Goal: Transaction & Acquisition: Subscribe to service/newsletter

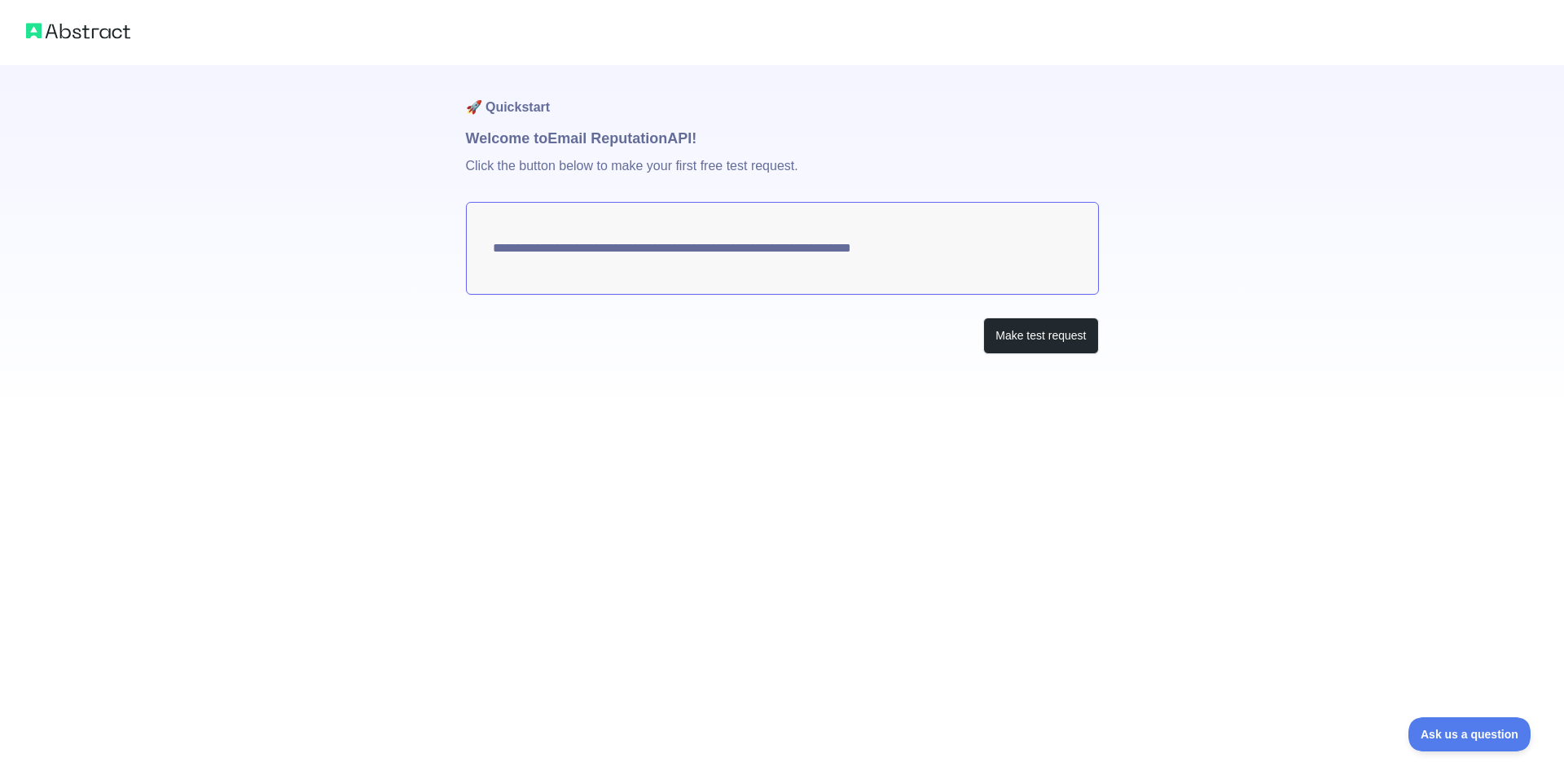
click at [800, 236] on textarea "**********" at bounding box center [782, 248] width 633 height 93
click at [1007, 333] on button "Make test request" at bounding box center [1041, 336] width 115 height 36
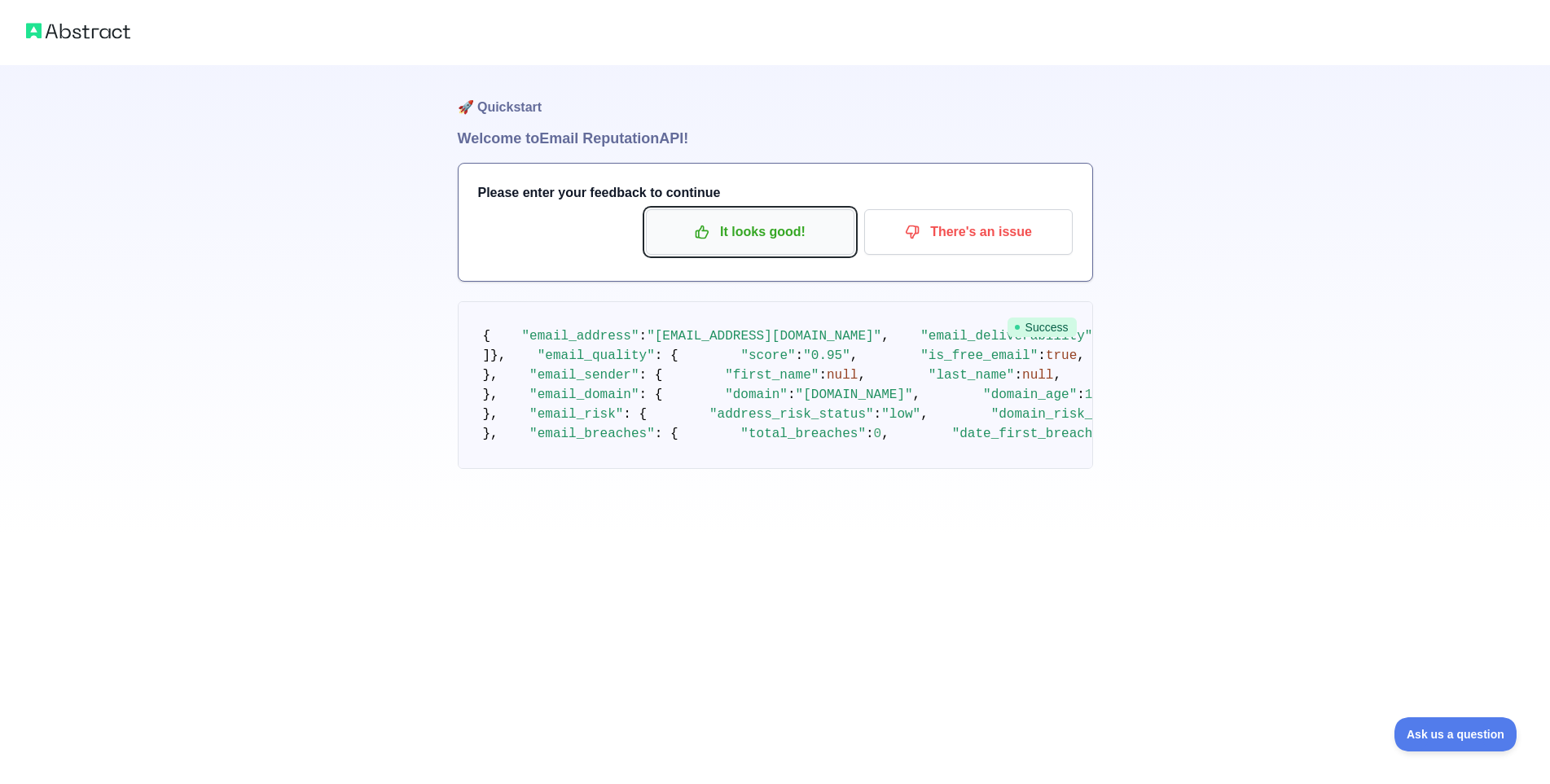
click at [779, 245] on p "It looks good!" at bounding box center [750, 232] width 184 height 27
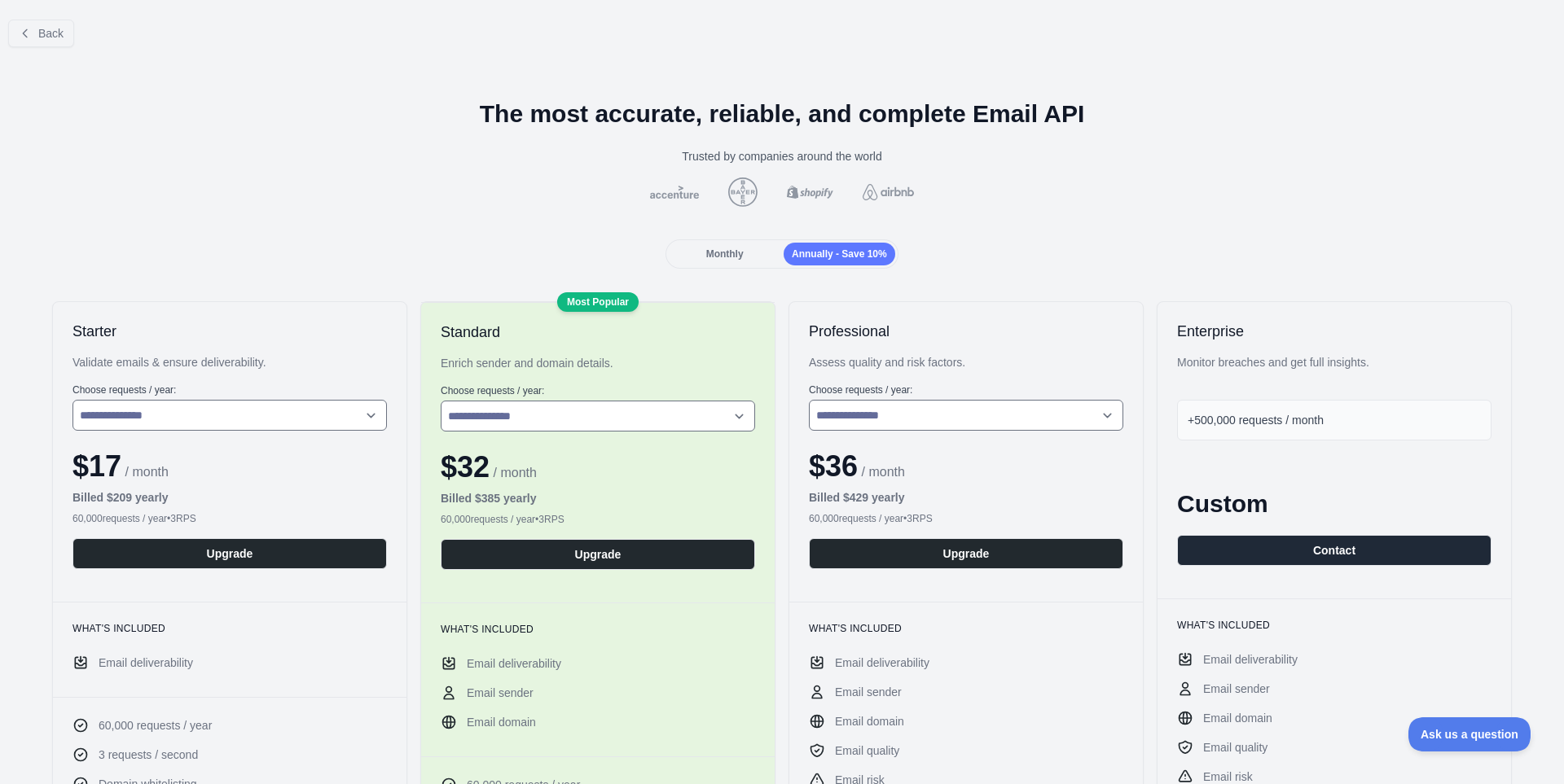
click at [730, 263] on div "Monthly" at bounding box center [724, 253] width 112 height 23
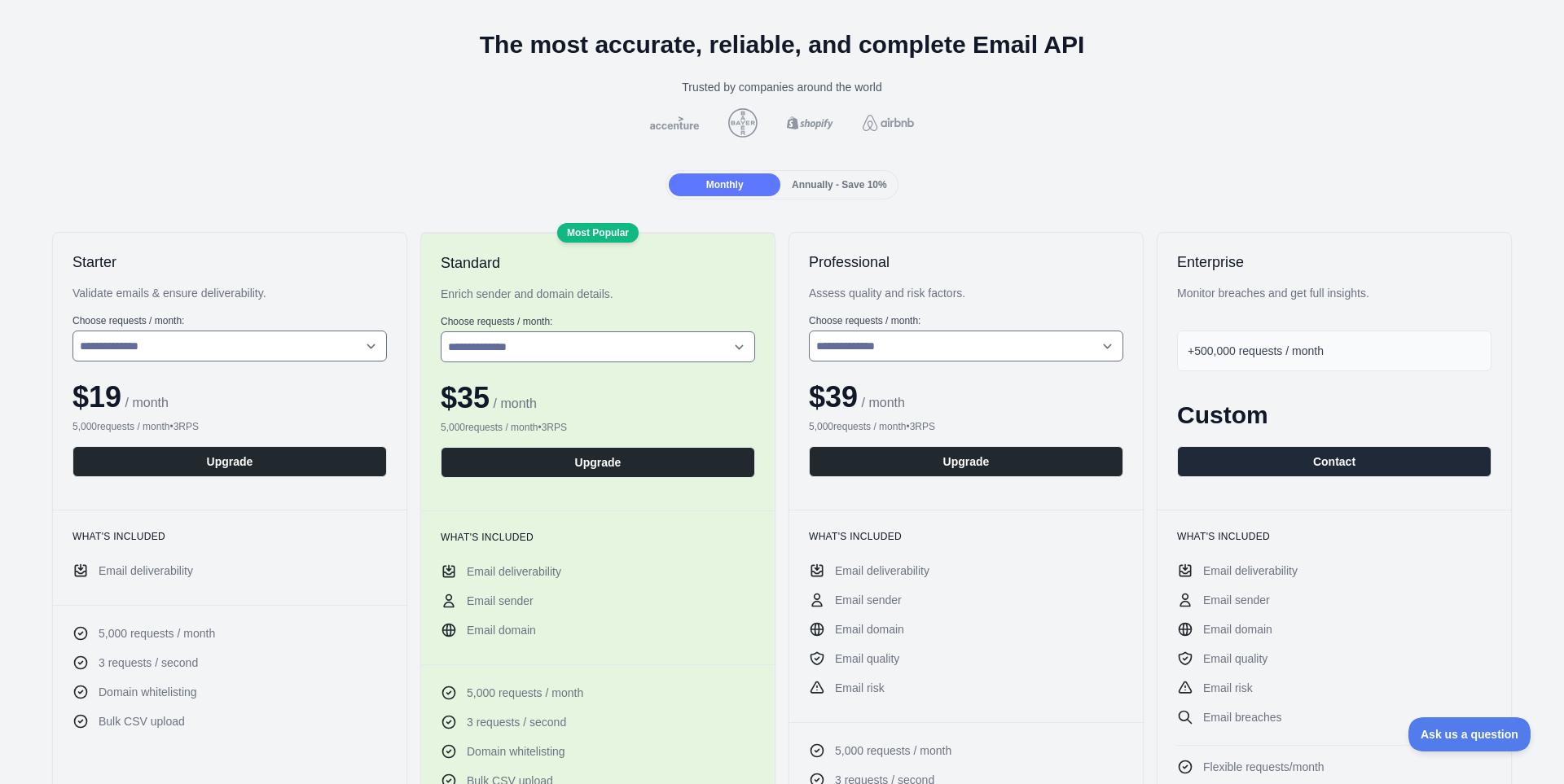
scroll to position [163, 0]
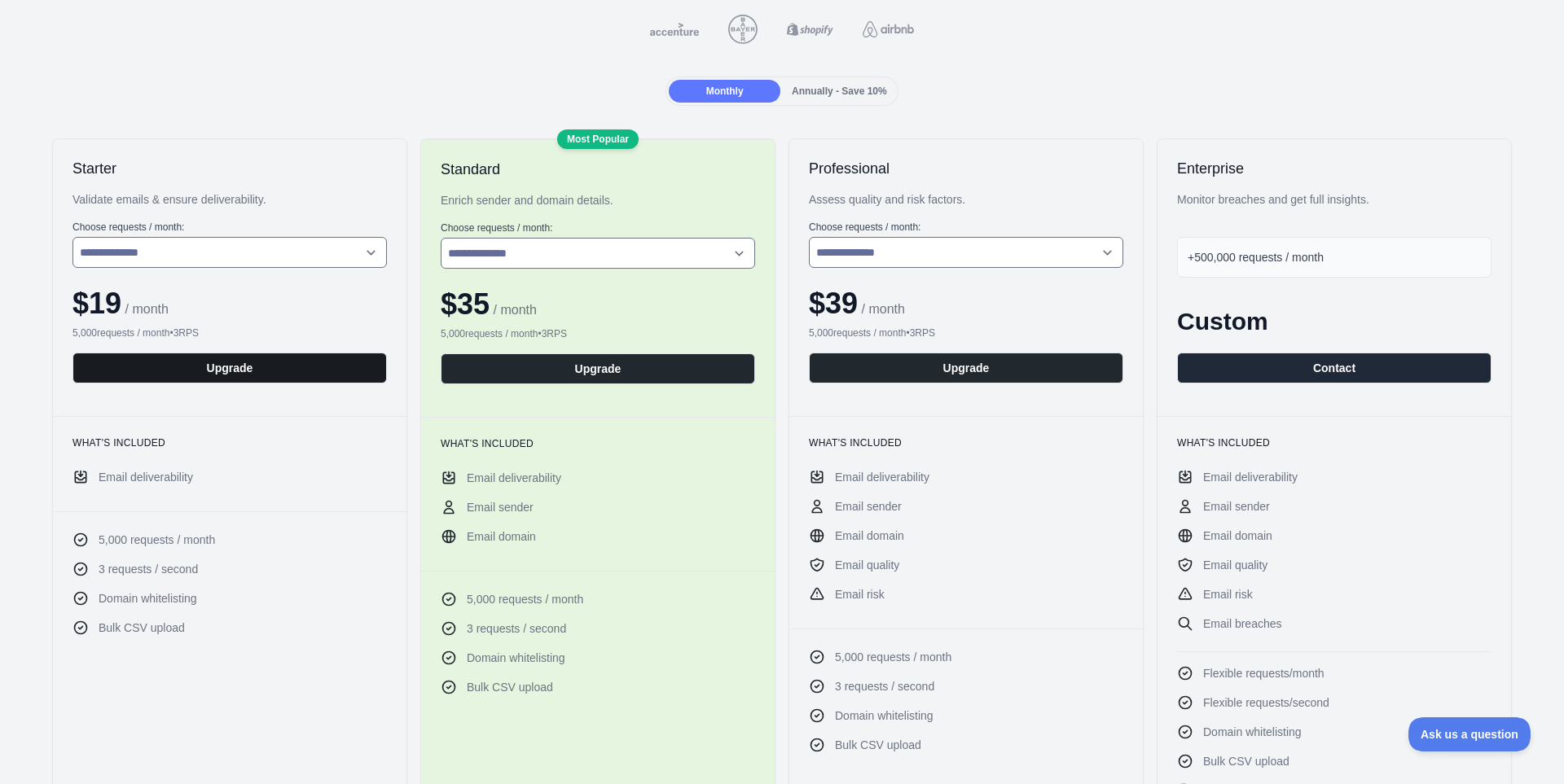
click at [327, 366] on button "Upgrade" at bounding box center [230, 368] width 314 height 31
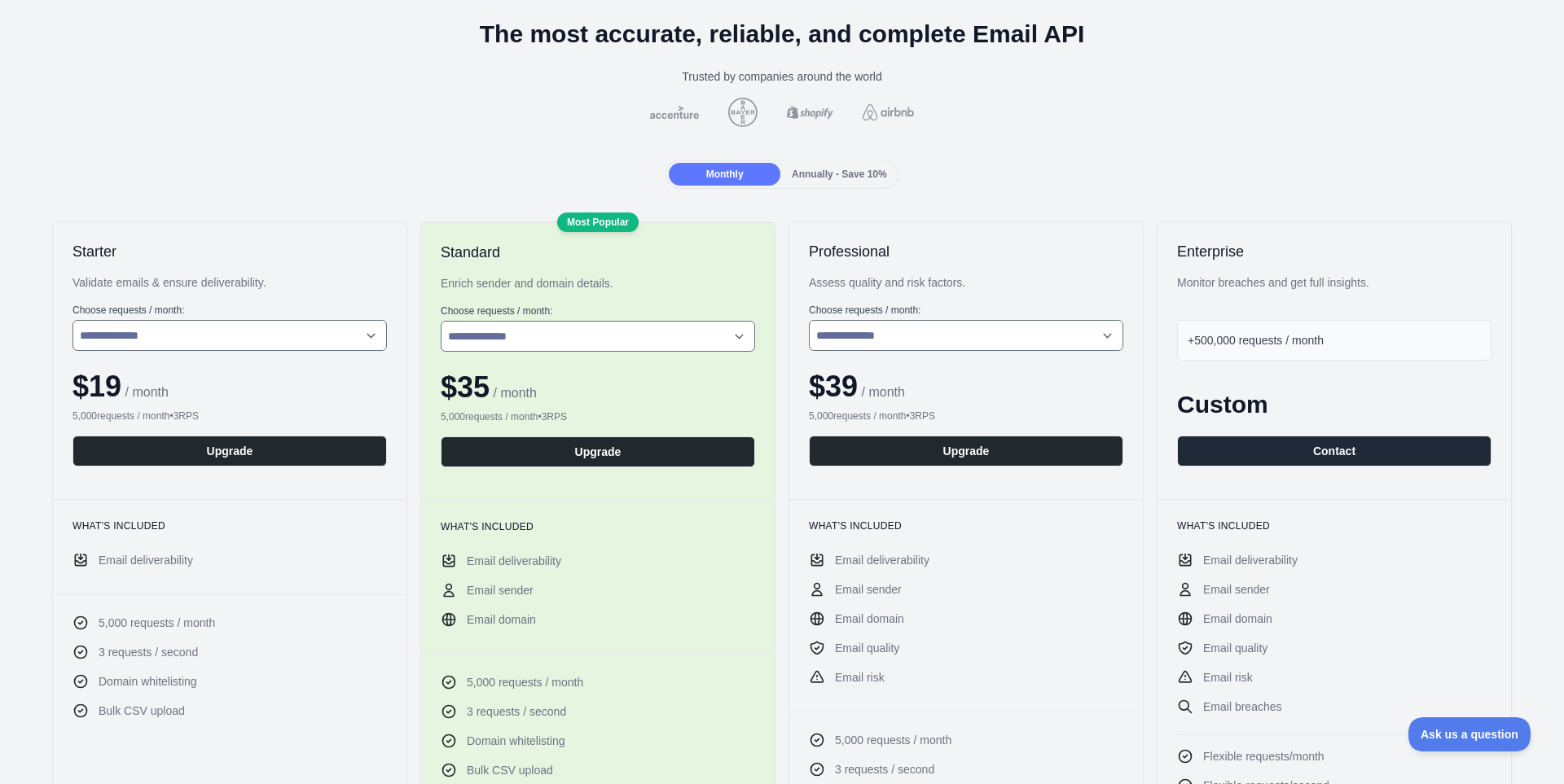
scroll to position [0, 0]
